Goal: Task Accomplishment & Management: Use online tool/utility

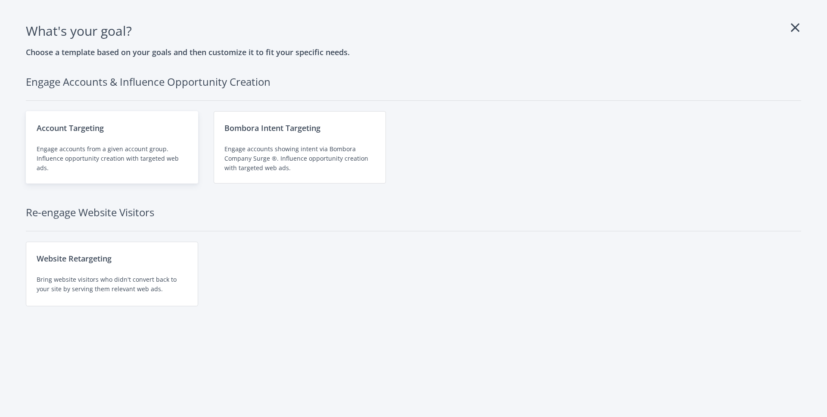
click at [97, 154] on div "Engage accounts from a given account group. Influence opportunity creation with…" at bounding box center [112, 158] width 151 height 28
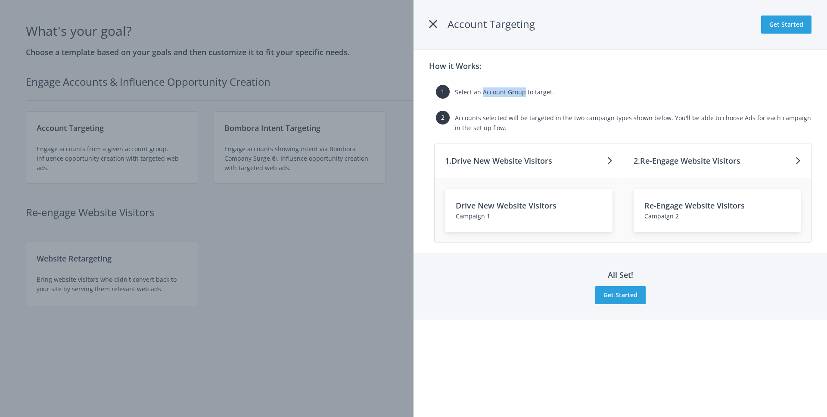
drag, startPoint x: 482, startPoint y: 93, endPoint x: 523, endPoint y: 92, distance: 41.8
click at [524, 92] on span "Select an Account Group to target." at bounding box center [504, 92] width 99 height 8
click at [500, 97] on div "Select an Account Group to target." at bounding box center [633, 95] width 357 height 16
drag, startPoint x: 570, startPoint y: 118, endPoint x: 666, endPoint y: 117, distance: 96.5
click at [666, 117] on span "Accounts selected will be targeted in the two campaign types shown below. You'l…" at bounding box center [633, 123] width 356 height 18
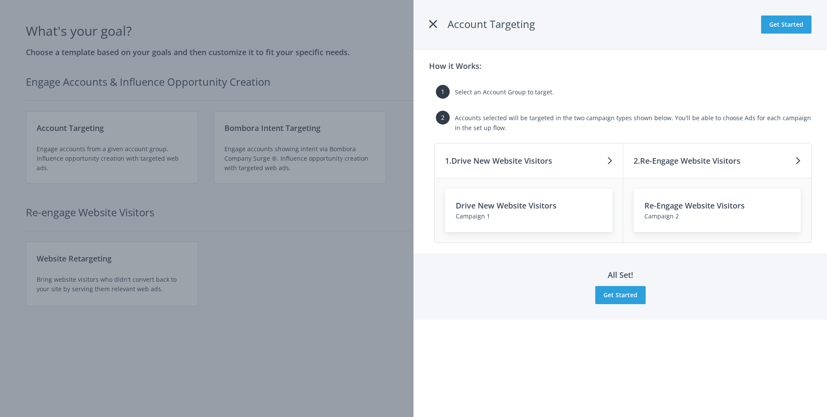
click at [706, 121] on span "Accounts selected will be targeted in the two campaign types shown below. You'l…" at bounding box center [633, 123] width 356 height 18
click at [626, 294] on button "Get Started" at bounding box center [620, 295] width 50 height 18
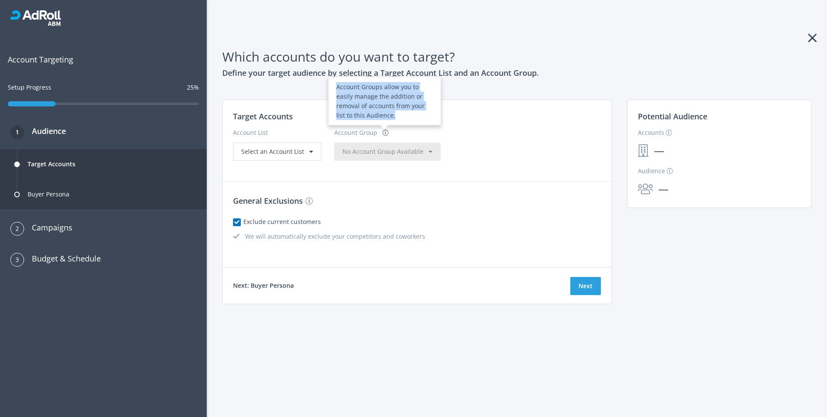
drag, startPoint x: 333, startPoint y: 86, endPoint x: 382, endPoint y: 114, distance: 55.8
click at [382, 114] on div "Account Groups allow you to easily manage the addition or removal of accounts f…" at bounding box center [384, 100] width 113 height 49
copy div "Account Groups allow you to easily manage the addition or removal of accounts f…"
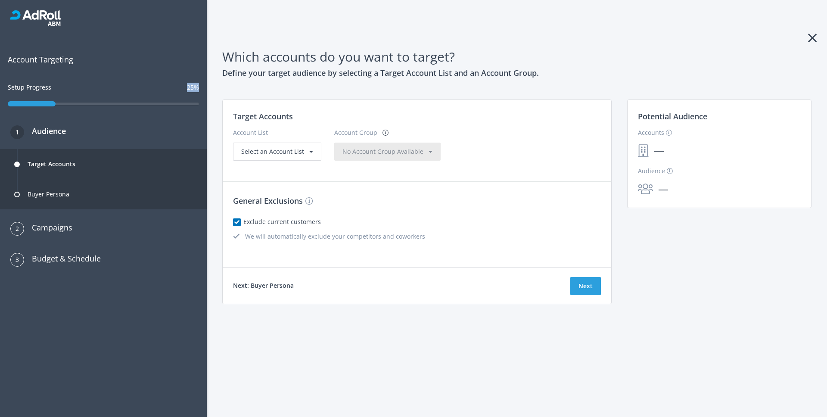
drag, startPoint x: 187, startPoint y: 88, endPoint x: 203, endPoint y: 88, distance: 16.4
click at [203, 88] on div "Edit Mode Account Targeting Setup Progress 25%" at bounding box center [103, 77] width 207 height 82
click at [140, 80] on div "Edit Mode Account Targeting Setup Progress 25%" at bounding box center [103, 77] width 207 height 82
click at [806, 41] on div "Which accounts do you want to target? Define your target audience by selecting …" at bounding box center [517, 208] width 620 height 417
click at [315, 159] on div "Select an Account List" at bounding box center [277, 152] width 88 height 18
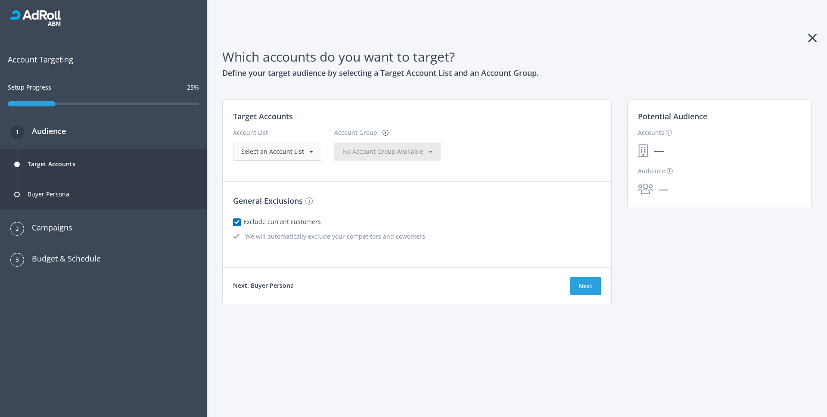
click at [310, 150] on span at bounding box center [311, 152] width 4 height 6
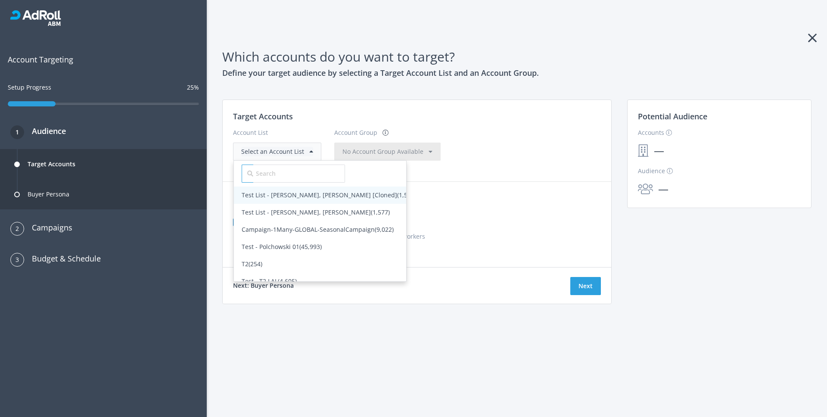
click at [308, 194] on span "Test List - [PERSON_NAME], [PERSON_NAME] [Cloned] (1,577)" at bounding box center [329, 195] width 174 height 8
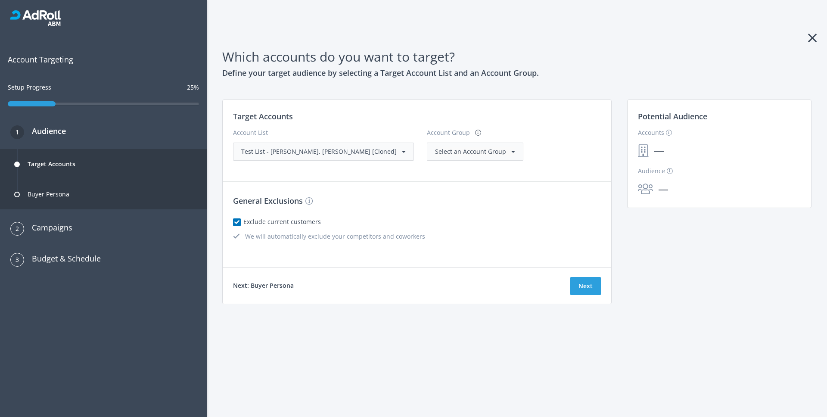
click at [445, 150] on span "Select an Account Group" at bounding box center [470, 151] width 71 height 8
click at [471, 168] on span "(1,577)" at bounding box center [480, 169] width 19 height 8
click at [587, 282] on button "Next" at bounding box center [585, 286] width 31 height 18
